Goal: Information Seeking & Learning: Learn about a topic

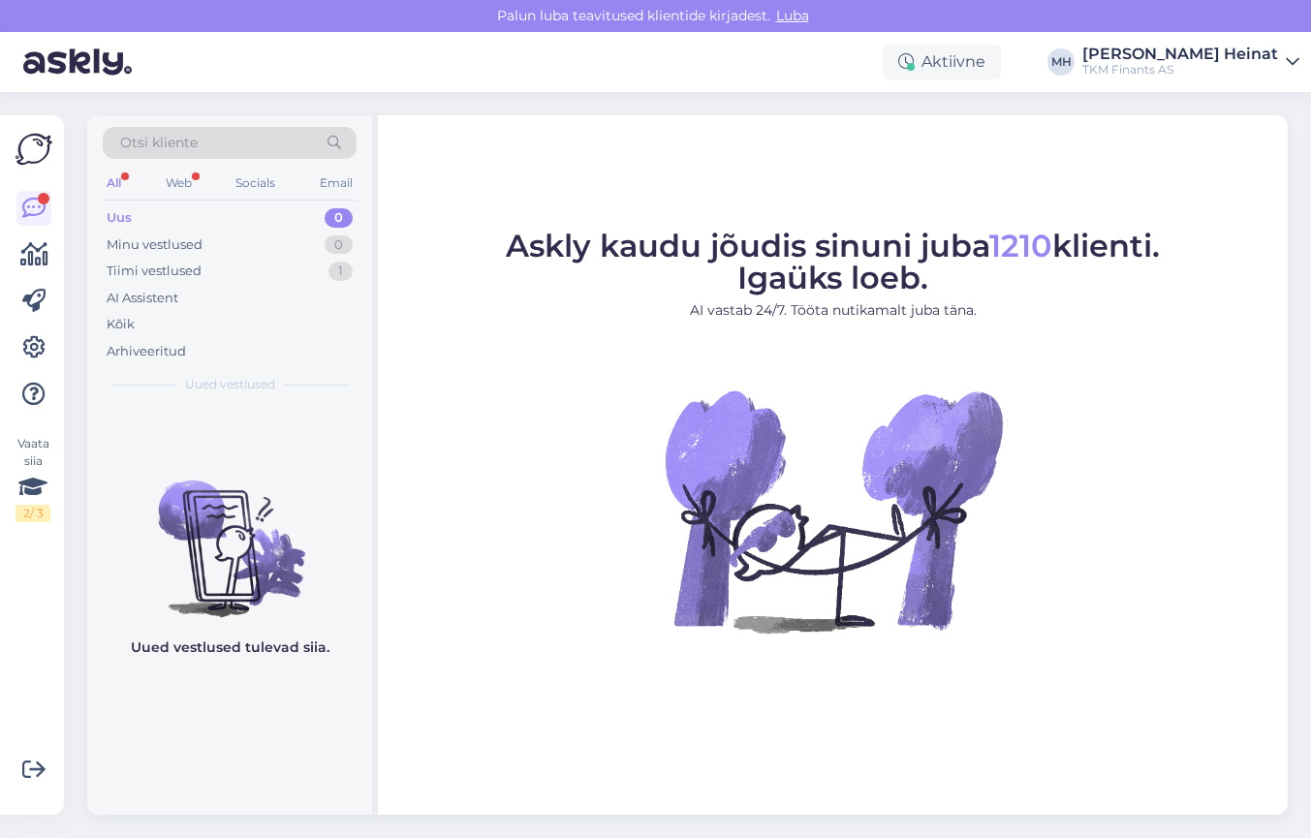
click at [183, 171] on div "Web" at bounding box center [179, 182] width 34 height 25
click at [116, 180] on div "All" at bounding box center [114, 182] width 22 height 25
click at [166, 178] on div "Web" at bounding box center [179, 182] width 34 height 25
click at [176, 301] on div "AI Assistent" at bounding box center [143, 298] width 72 height 19
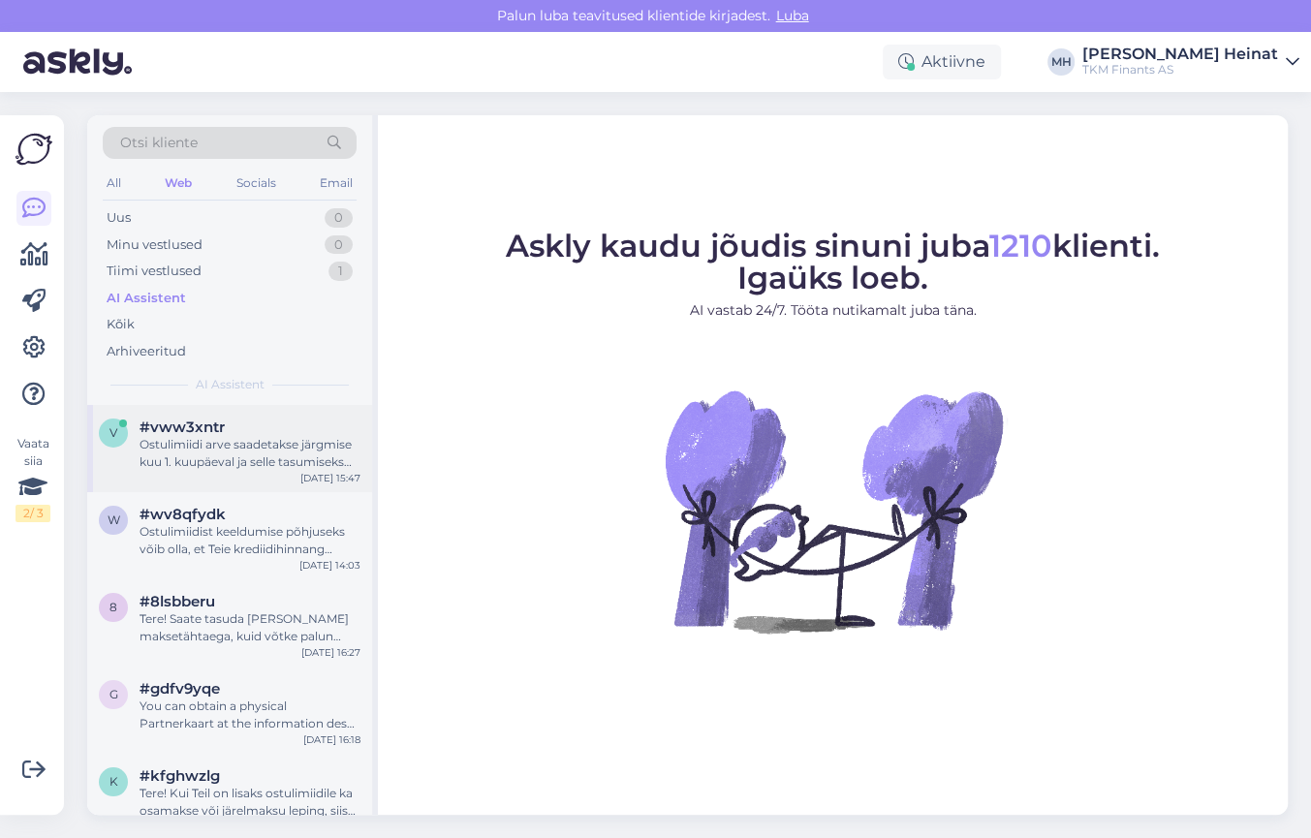
click at [263, 449] on div "Ostulimiidi arve saadetakse järgmise kuu 1. kuupäeval ja selle tasumiseks on ae…" at bounding box center [249, 453] width 221 height 35
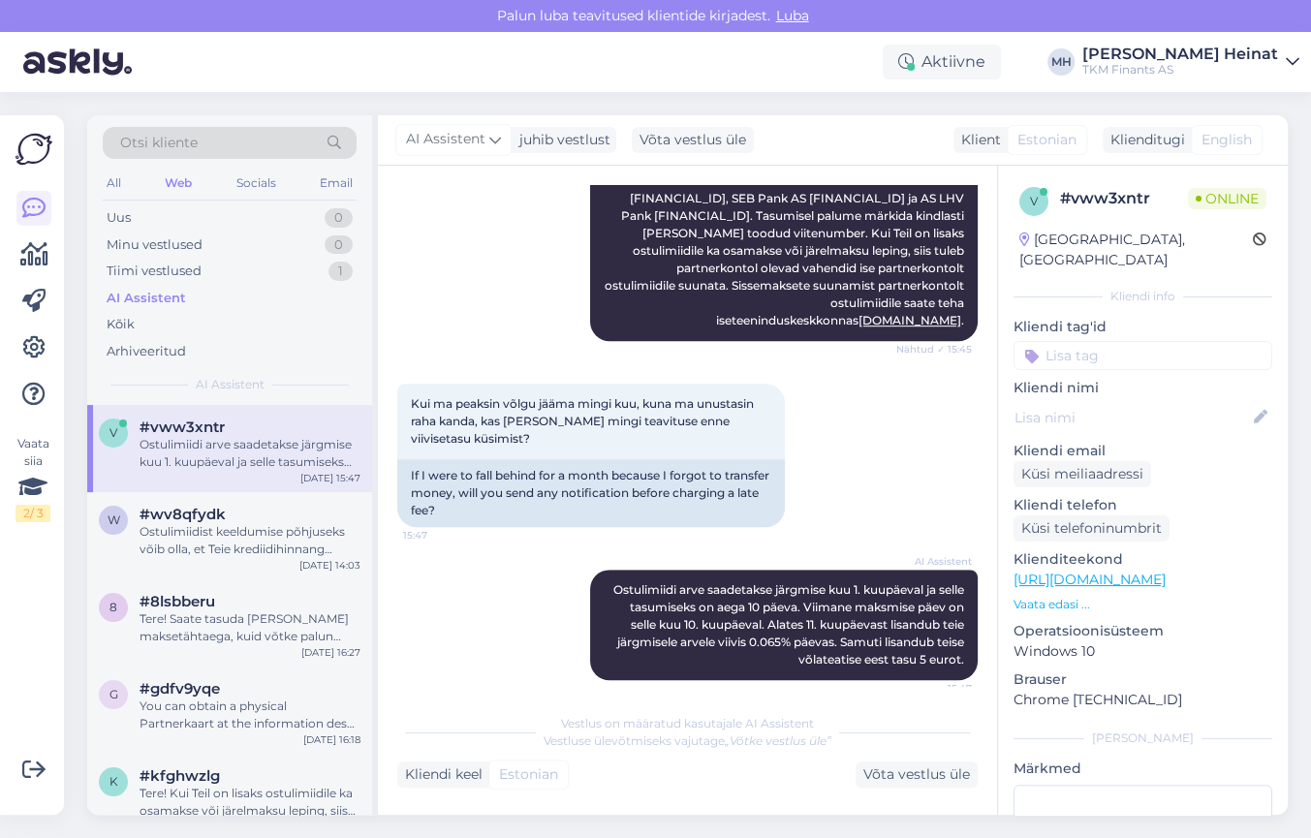
scroll to position [719, 0]
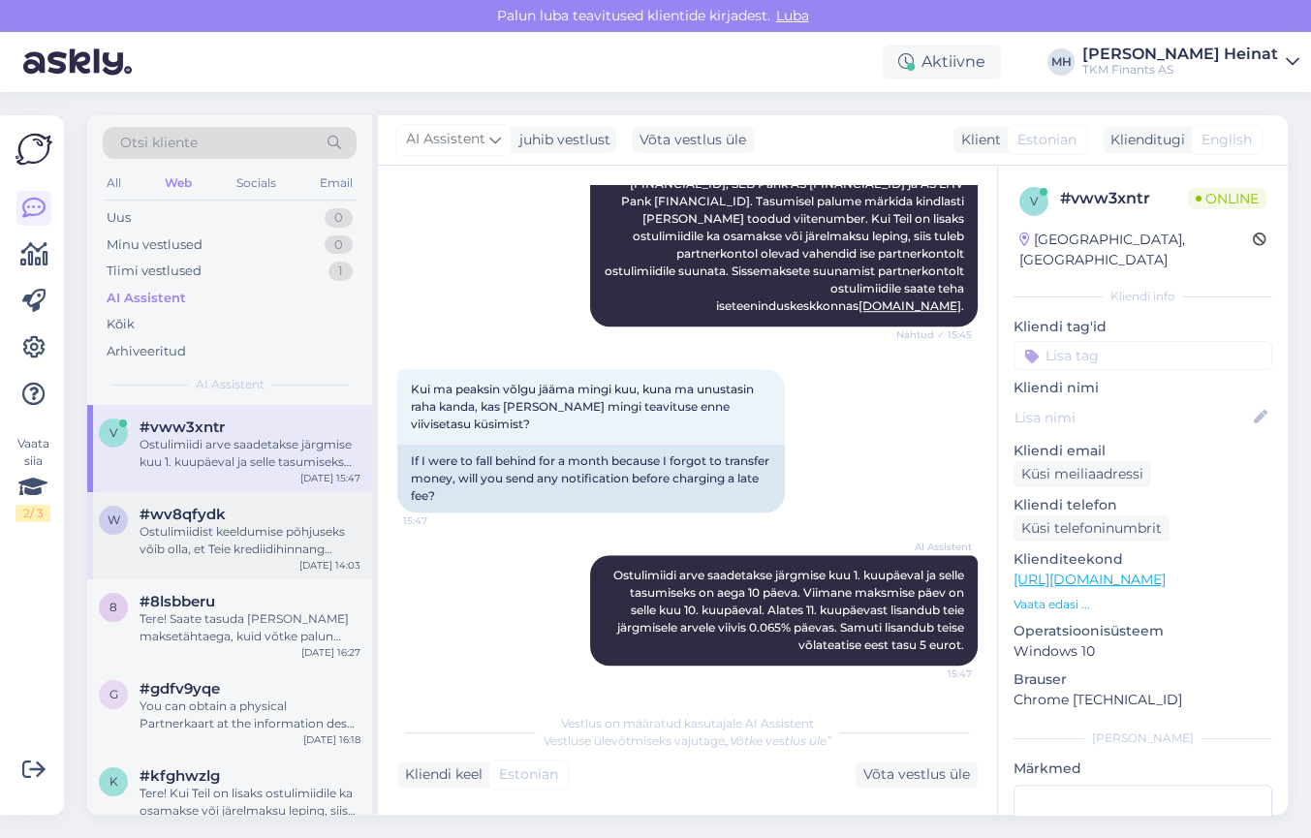
click at [232, 513] on div "#wv8qfydk" at bounding box center [249, 514] width 221 height 17
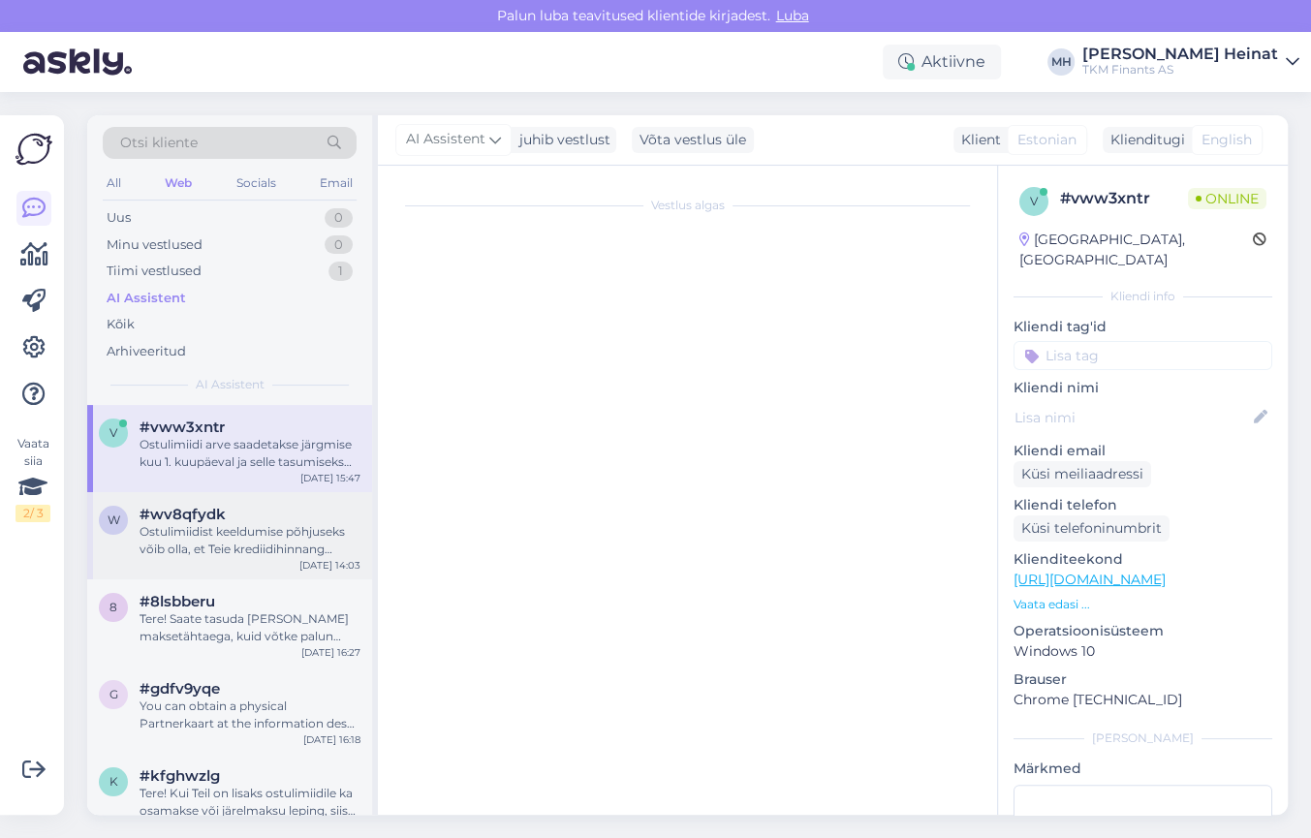
scroll to position [771, 0]
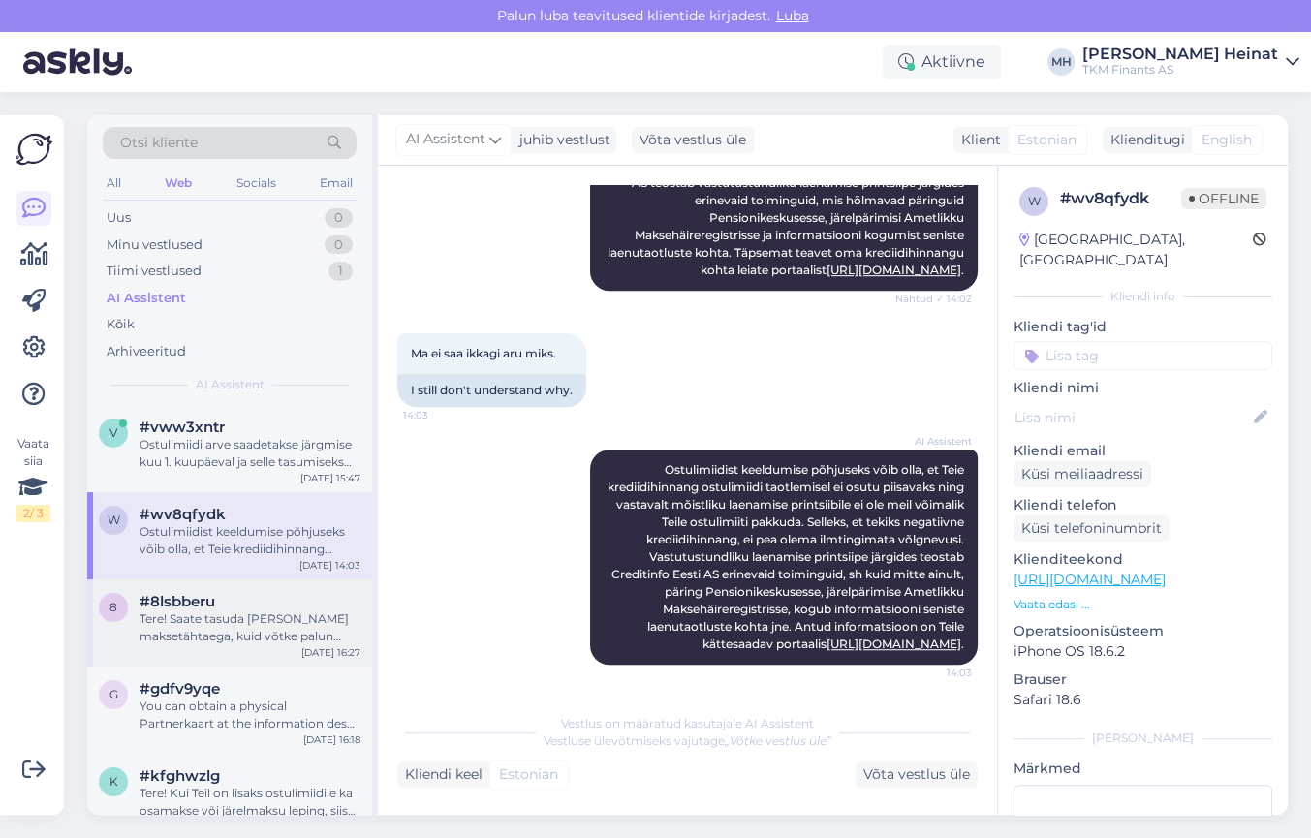
click at [205, 617] on div "Tere! Saate tasuda [PERSON_NAME] maksetähtaega, kuid võtke palun arvesse, et ig…" at bounding box center [249, 627] width 221 height 35
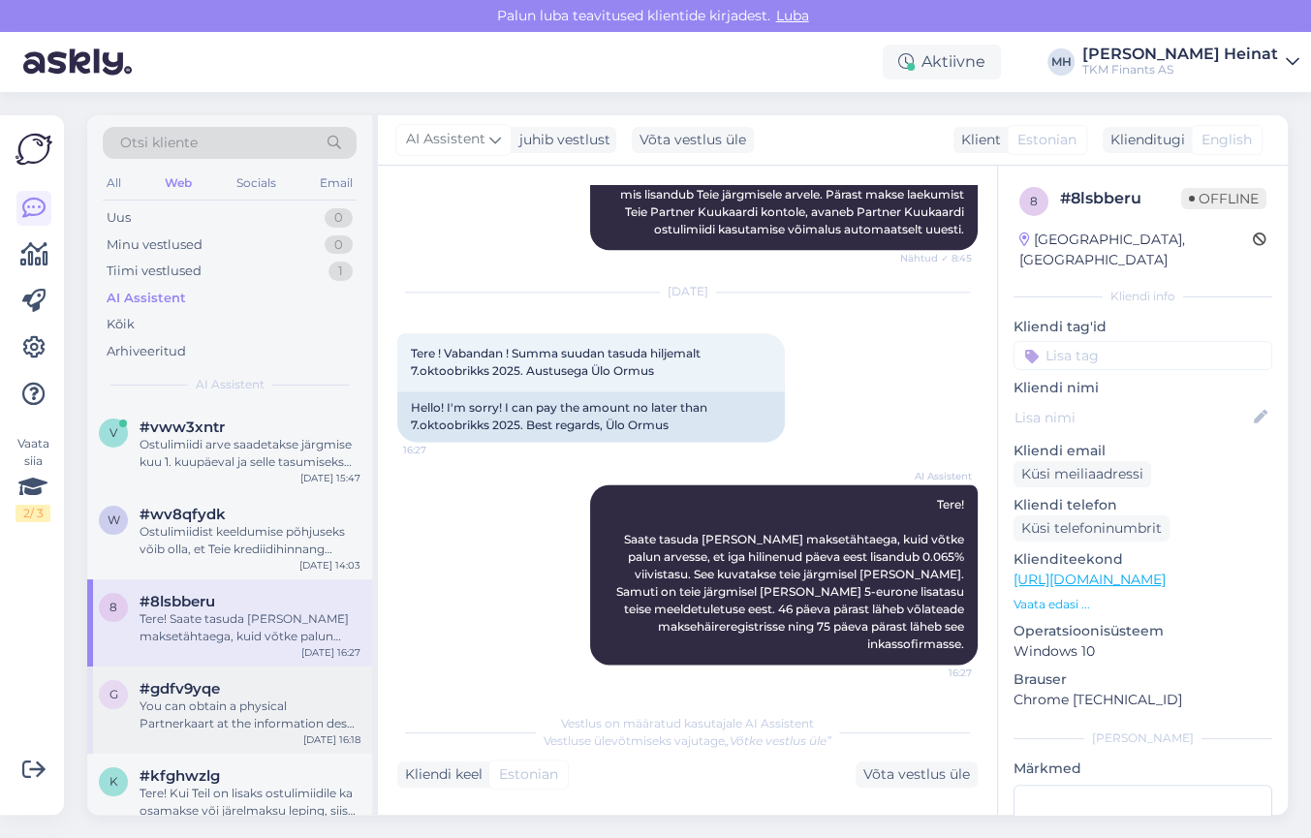
click at [201, 706] on div "You can obtain a physical Partnerkaart at the information desk by presenting an…" at bounding box center [249, 714] width 221 height 35
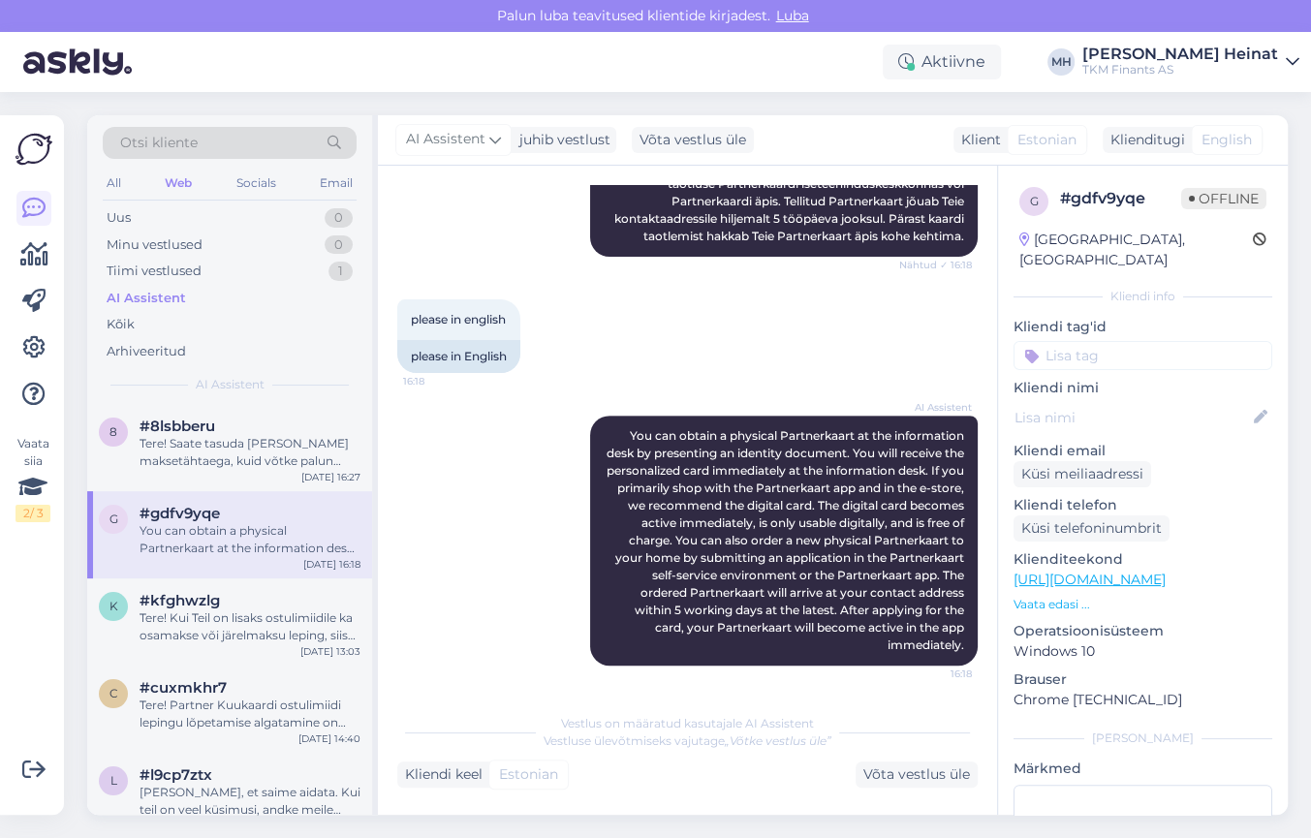
scroll to position [263, 0]
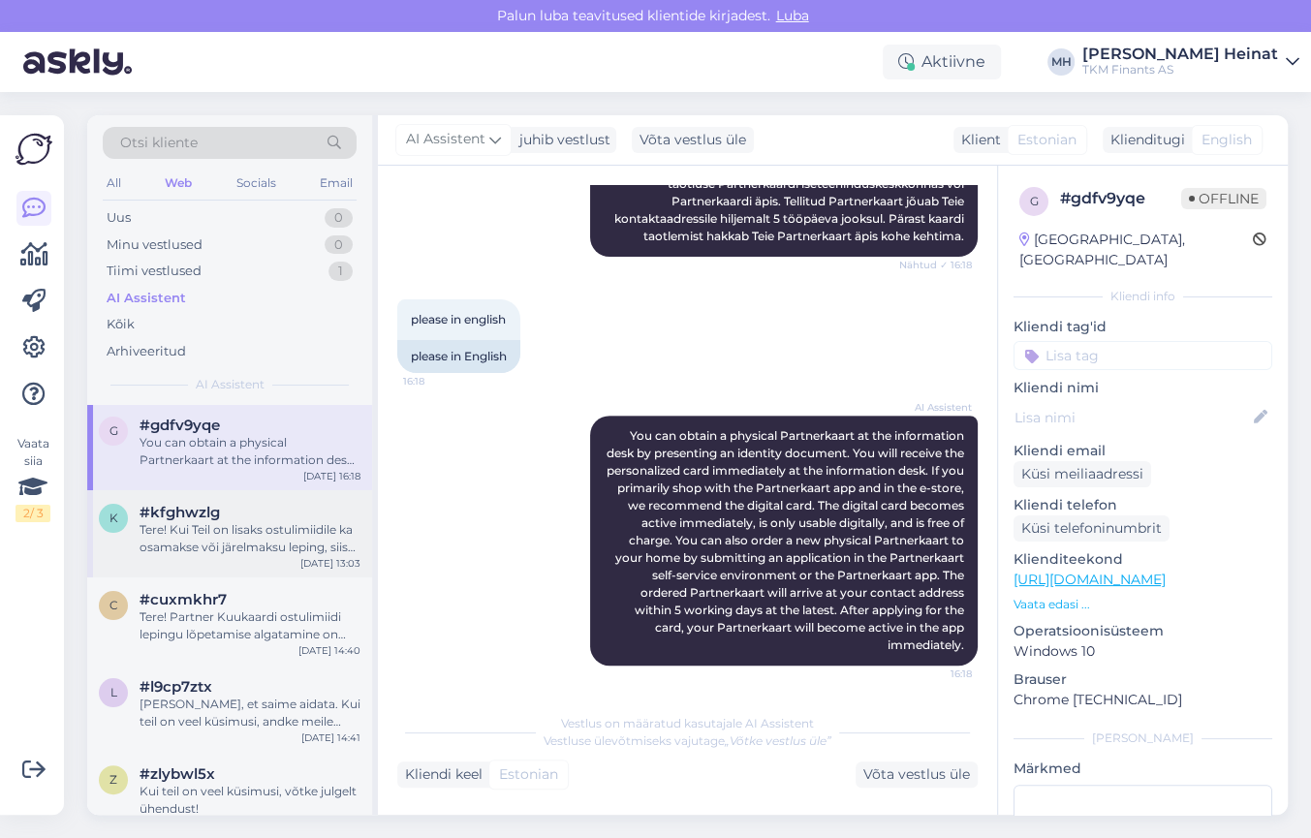
click at [257, 535] on div "Tere! Kui Teil on lisaks ostulimiidile ka osamakse või järelmaksu leping, siis …" at bounding box center [249, 538] width 221 height 35
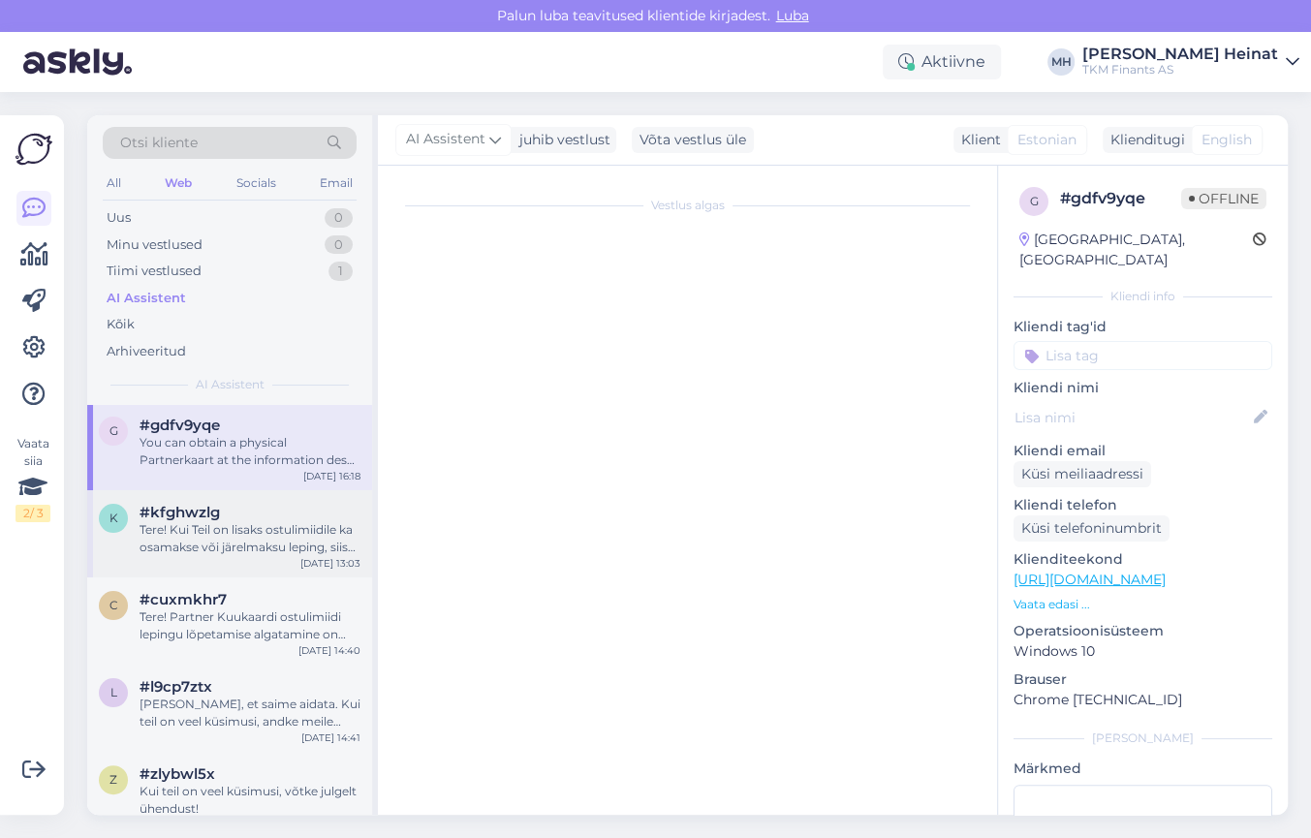
scroll to position [0, 0]
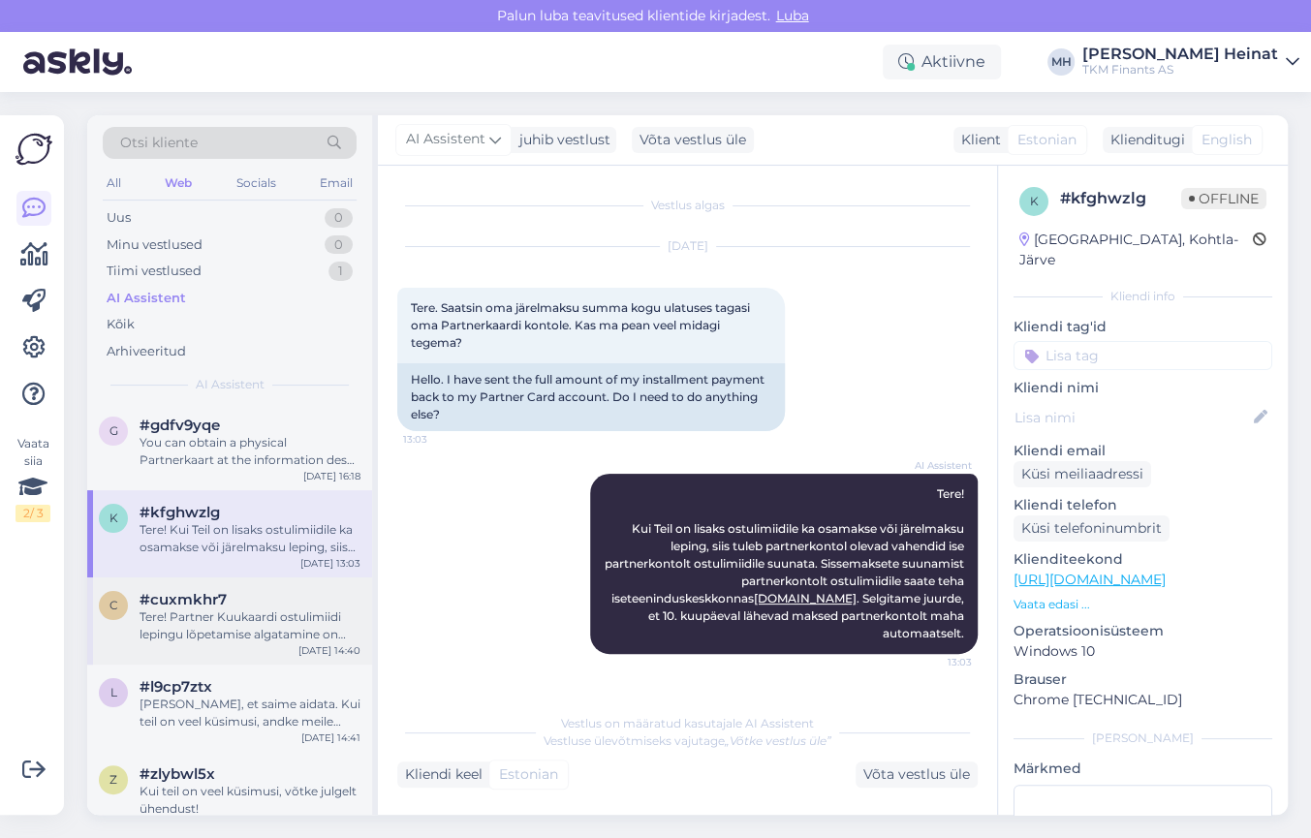
click at [206, 627] on div "Tere! Partner Kuukaardi ostulimiidi lepingu lõpetamise algatamine on võimalik P…" at bounding box center [249, 625] width 221 height 35
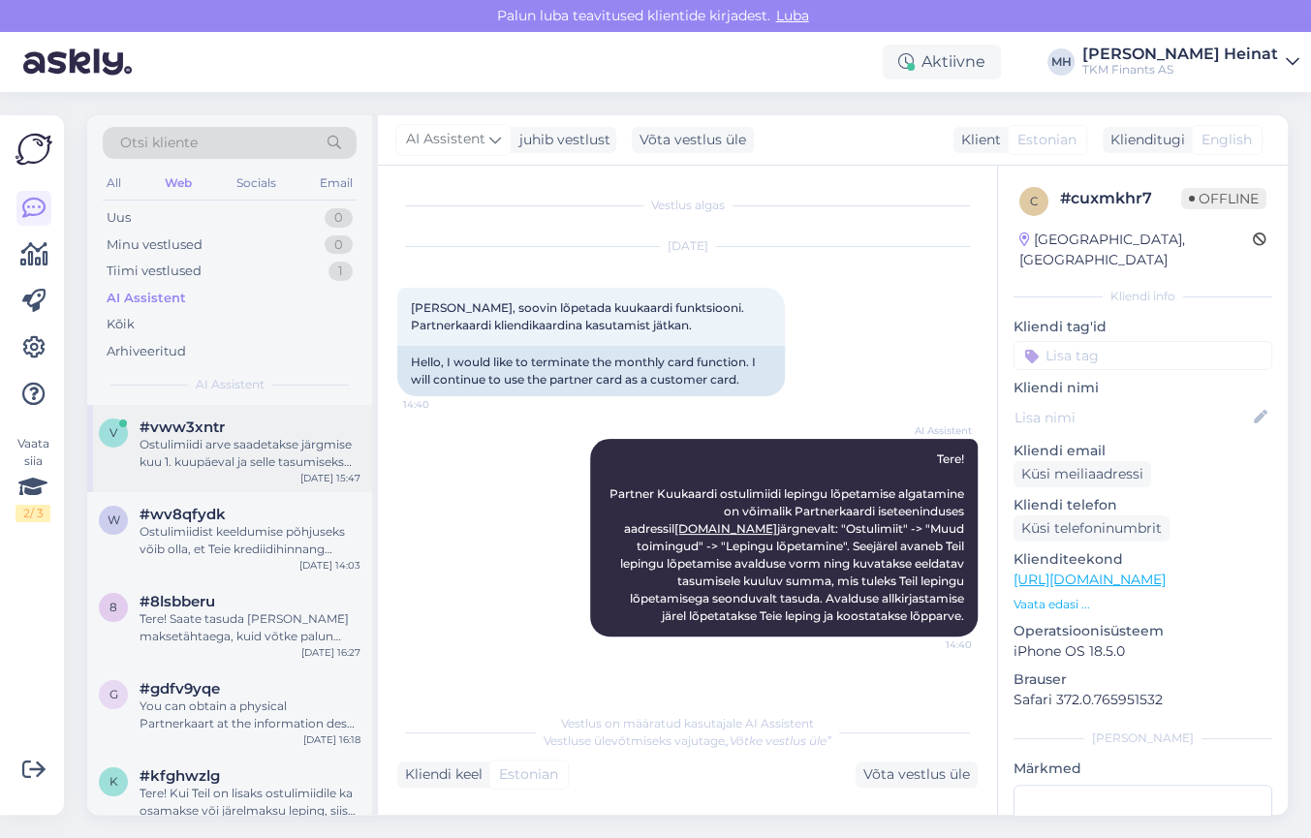
click at [224, 454] on div "Ostulimiidi arve saadetakse järgmise kuu 1. kuupäeval ja selle tasumiseks on ae…" at bounding box center [249, 453] width 221 height 35
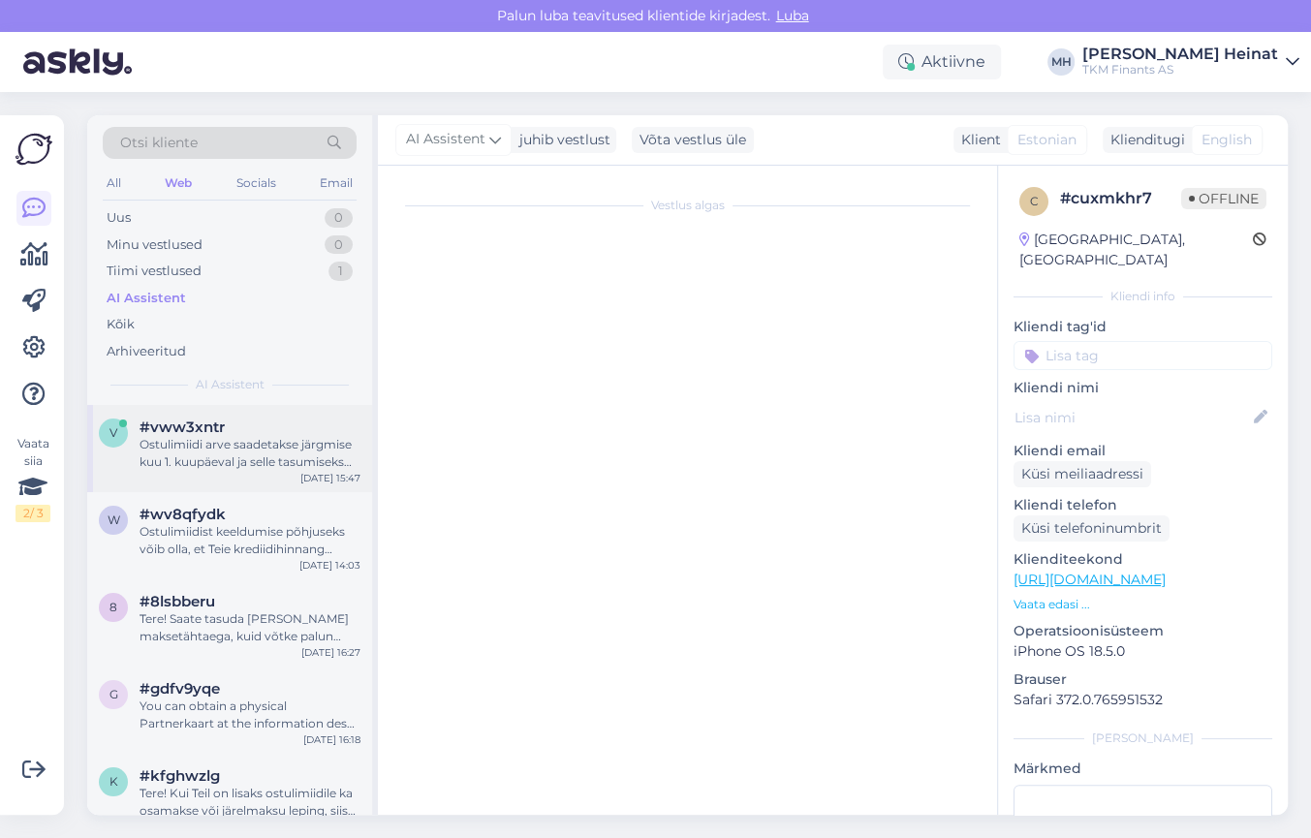
scroll to position [719, 0]
